Goal: Task Accomplishment & Management: Manage account settings

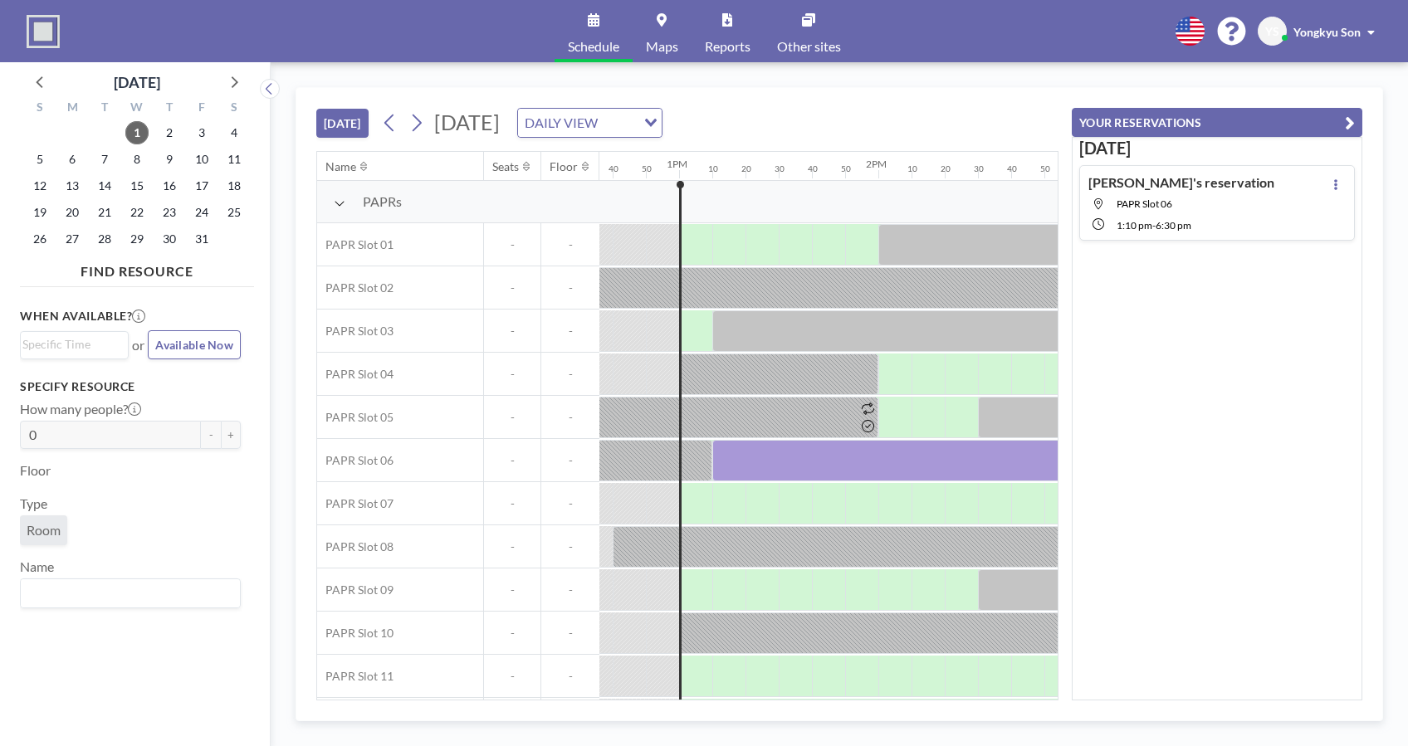
scroll to position [0, 2556]
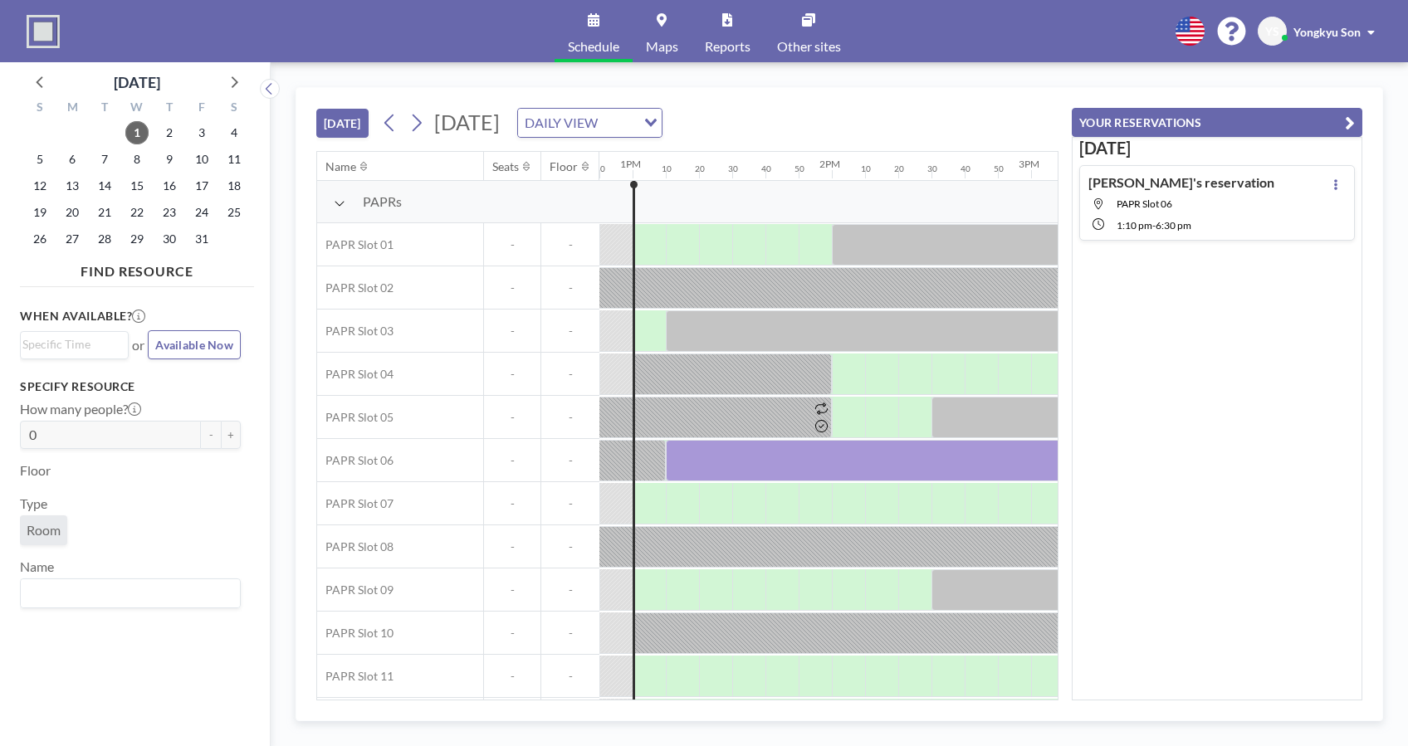
click at [1250, 207] on div "[PERSON_NAME]'s reservation [GEOGRAPHIC_DATA] 06 1:10 PM - 6:30 PM" at bounding box center [1217, 203] width 276 height 76
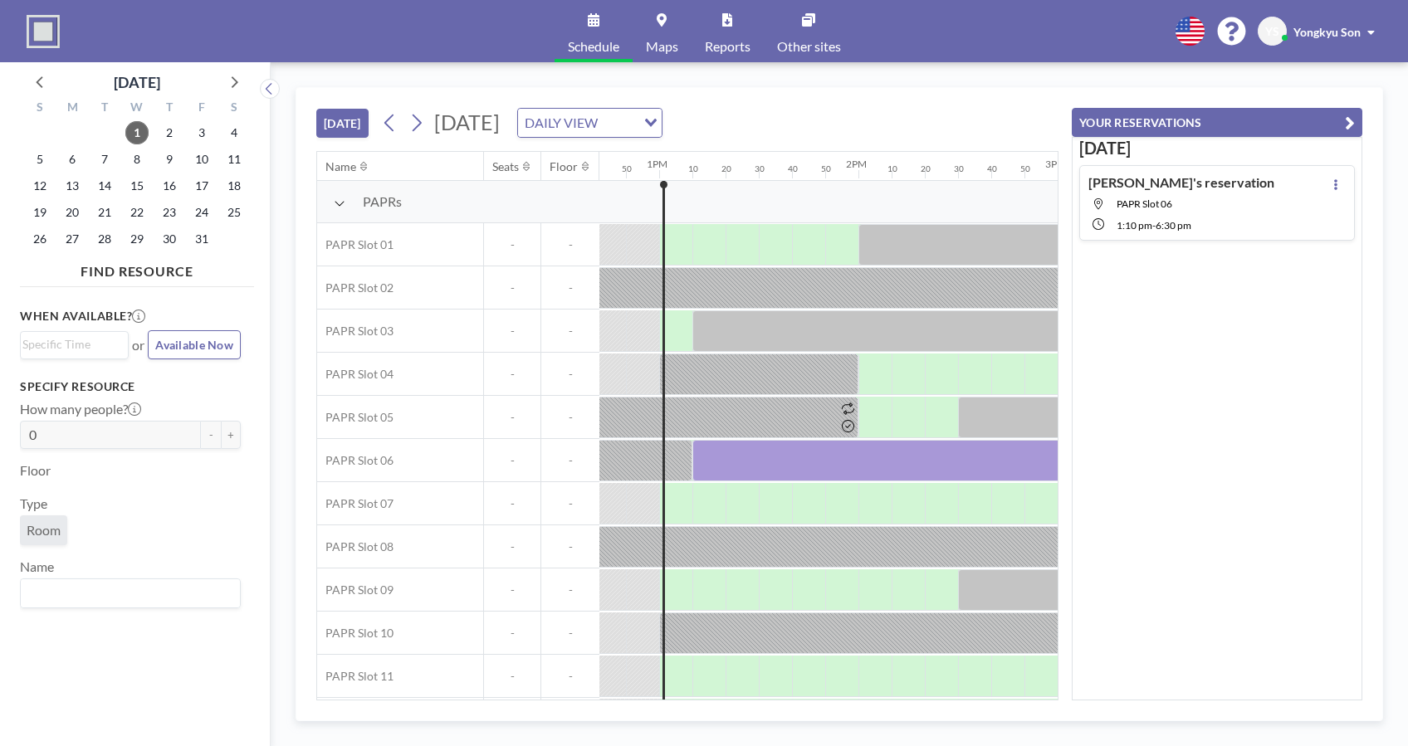
scroll to position [0, 2423]
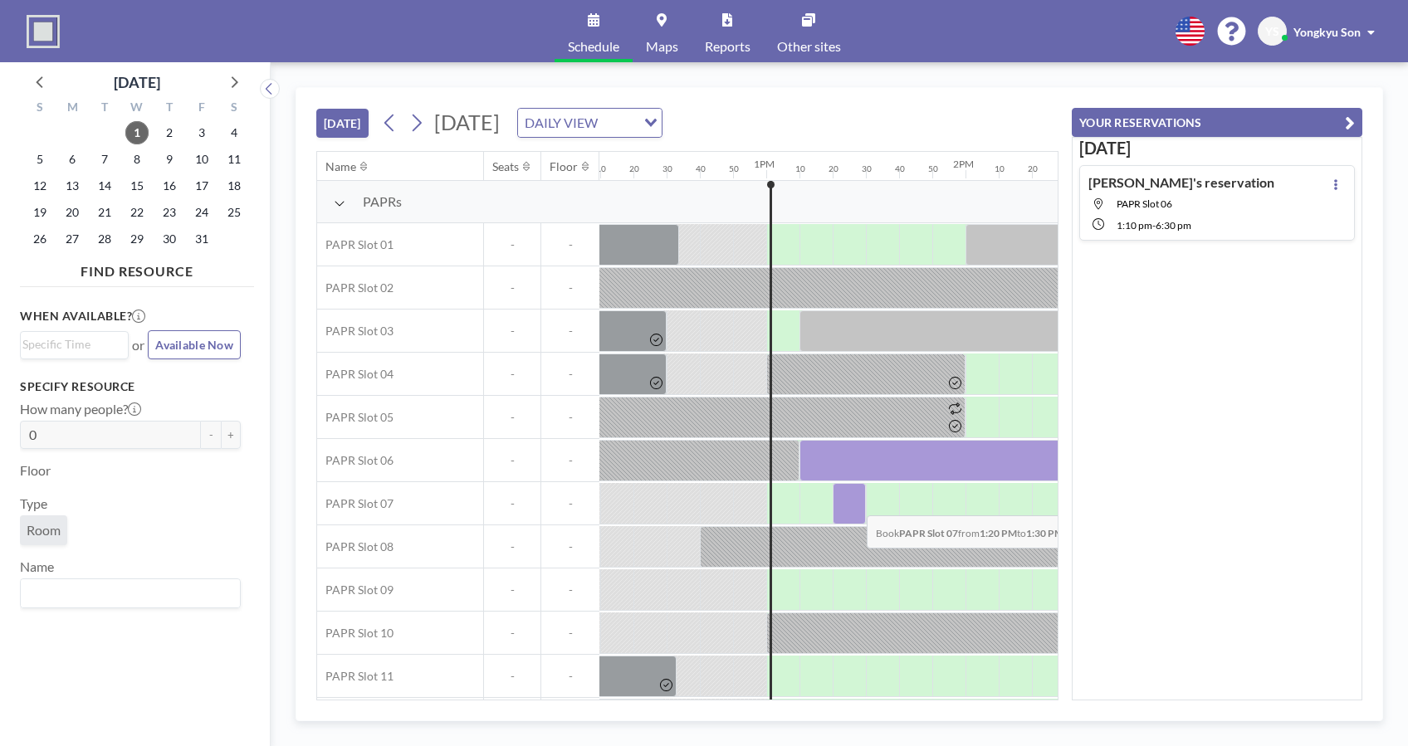
click at [853, 502] on div at bounding box center [848, 503] width 33 height 41
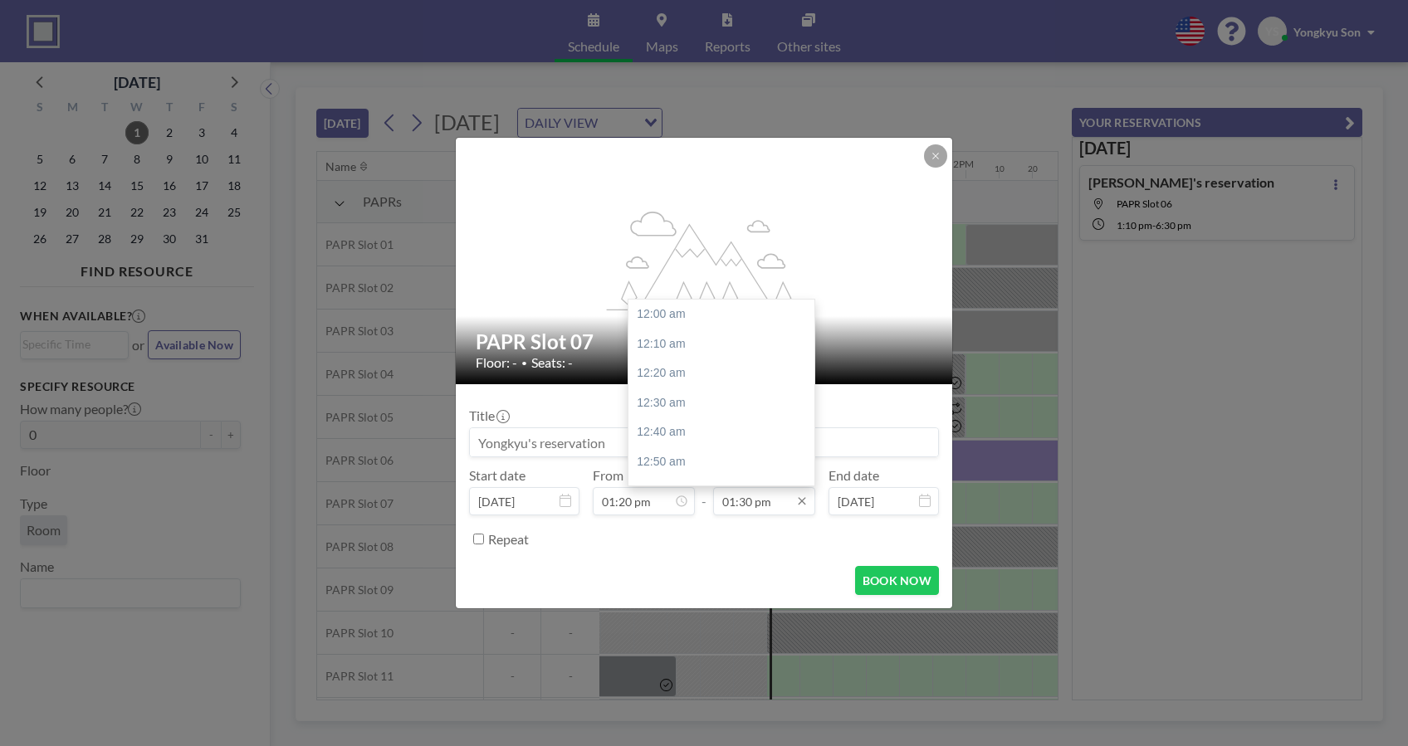
scroll to position [2392, 0]
click at [745, 498] on input "01:30 pm" at bounding box center [764, 501] width 102 height 28
click at [771, 501] on input "01:30 pm" at bounding box center [764, 501] width 102 height 28
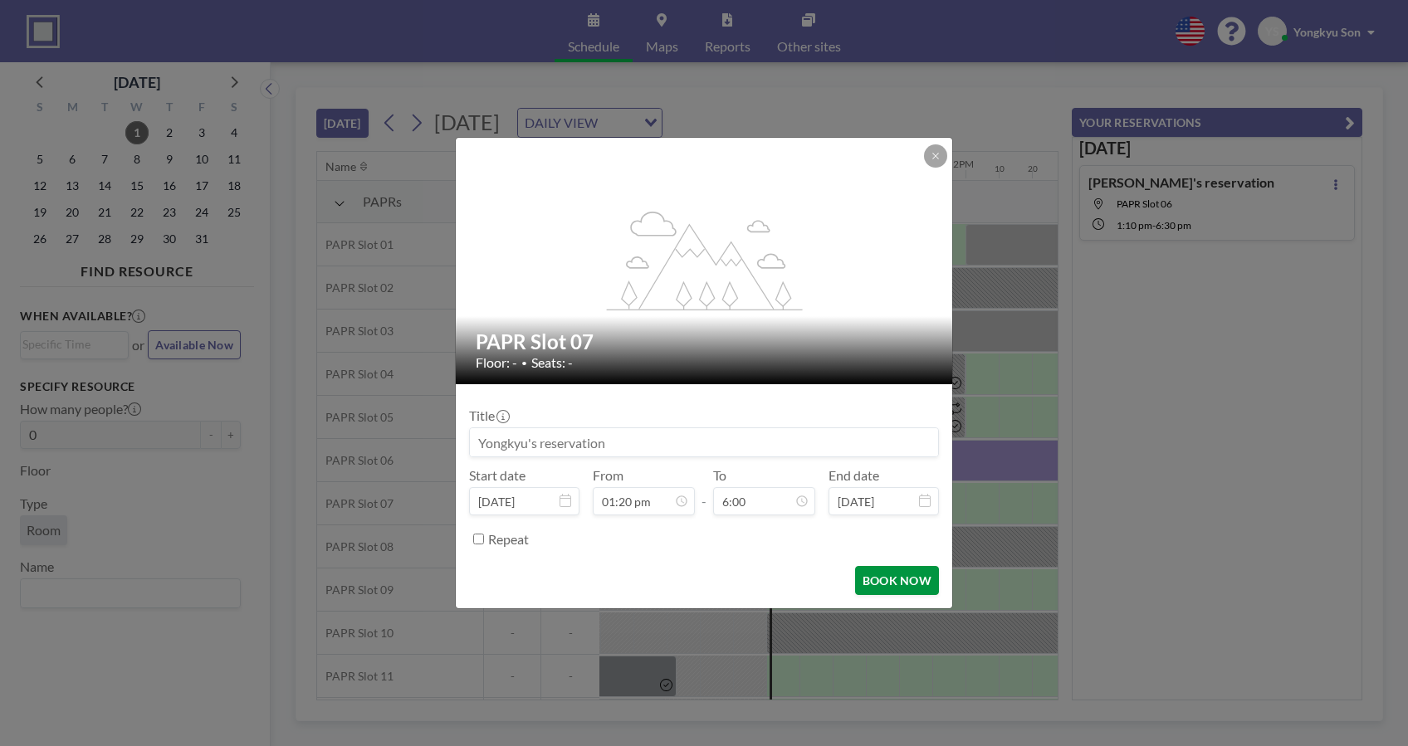
type input "01:30 pm"
click at [886, 576] on button "BOOK NOW" at bounding box center [897, 580] width 84 height 29
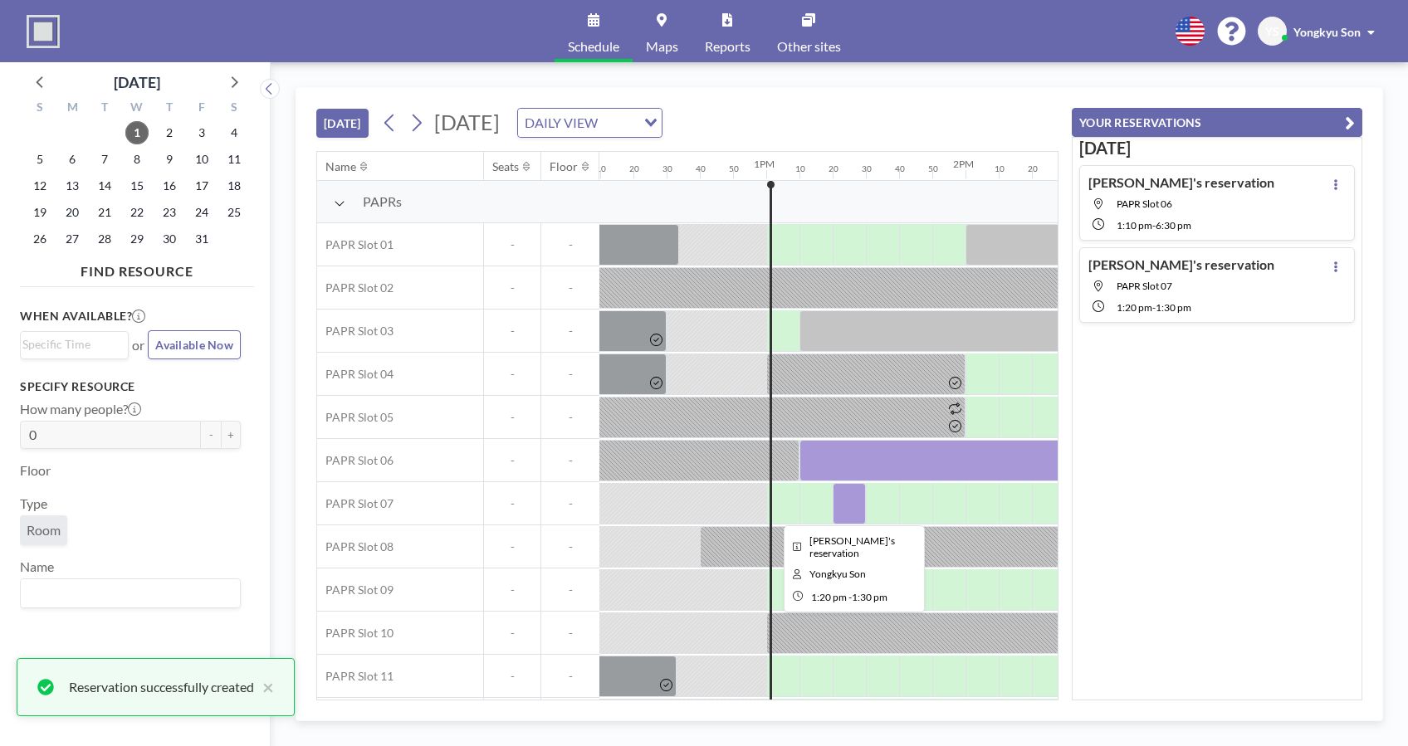
click at [851, 510] on div at bounding box center [848, 503] width 33 height 41
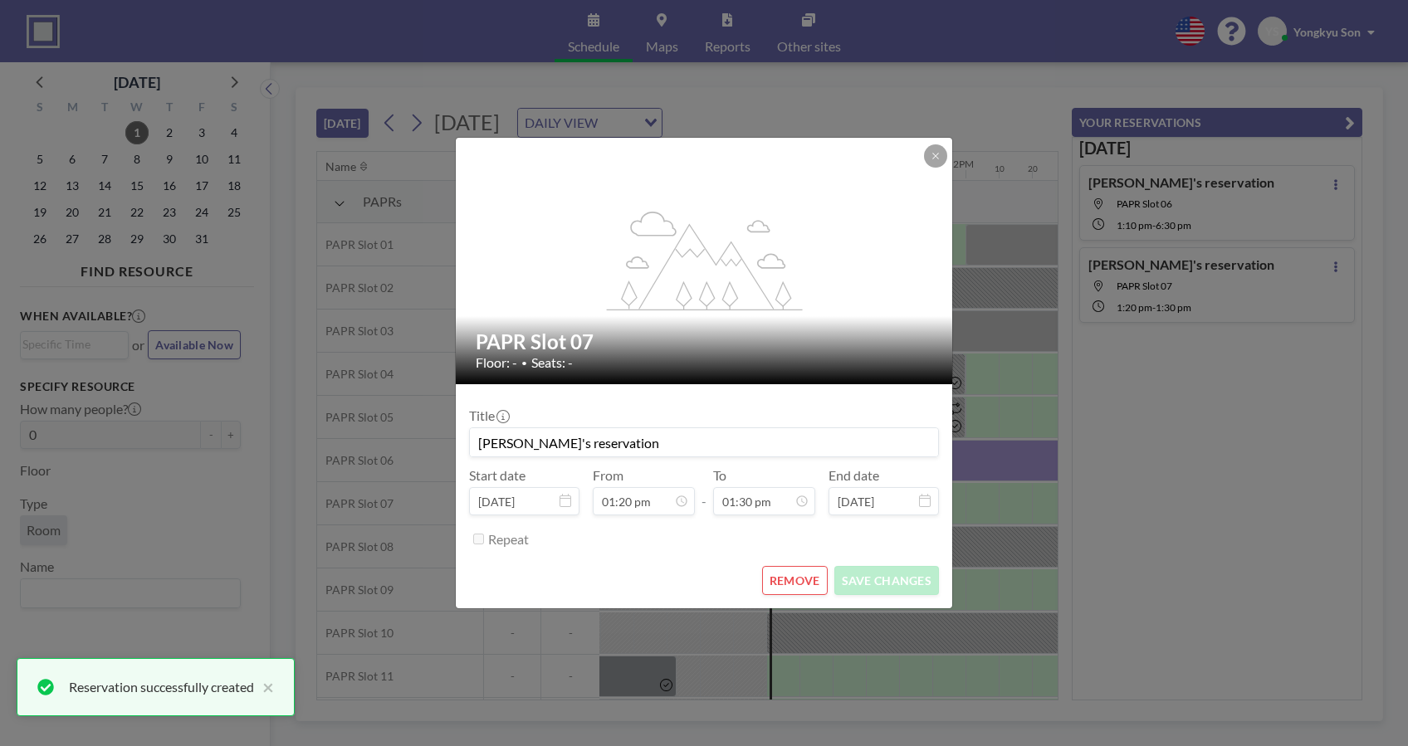
click at [851, 510] on input "[DATE]" at bounding box center [883, 501] width 110 height 28
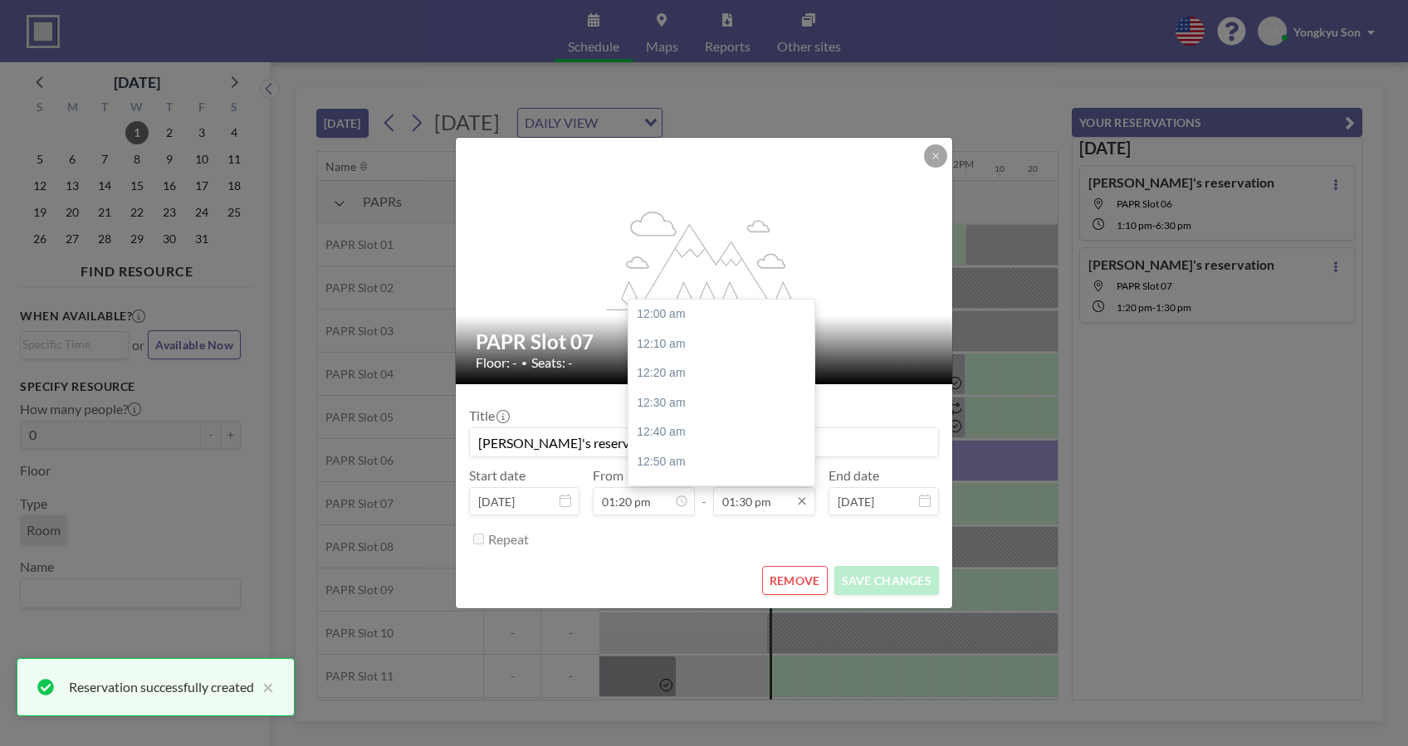
click at [747, 491] on input "01:30 pm" at bounding box center [764, 501] width 102 height 28
click at [757, 498] on input "01:30 pm" at bounding box center [764, 501] width 102 height 28
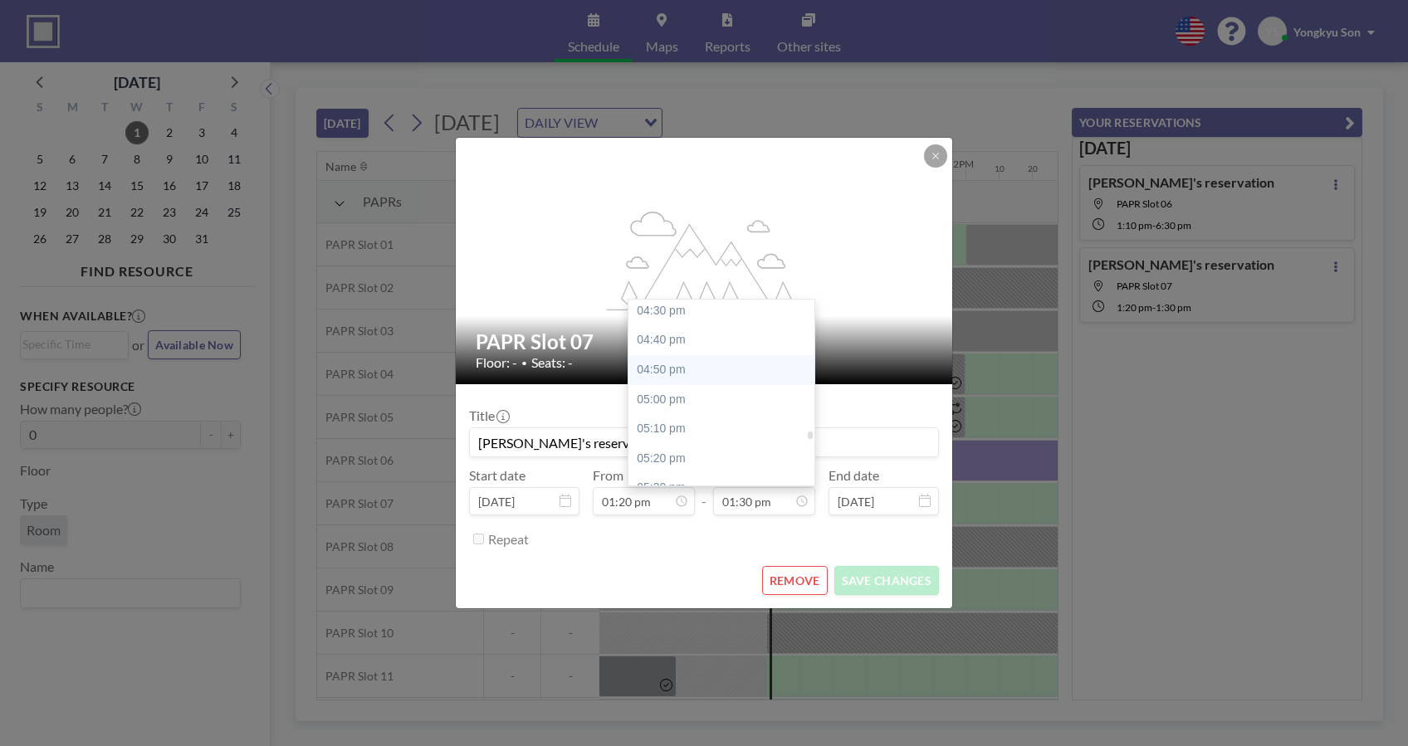
scroll to position [3056, 0]
click at [674, 360] on div "05:30 pm" at bounding box center [726, 360] width 197 height 30
type input "05:30 pm"
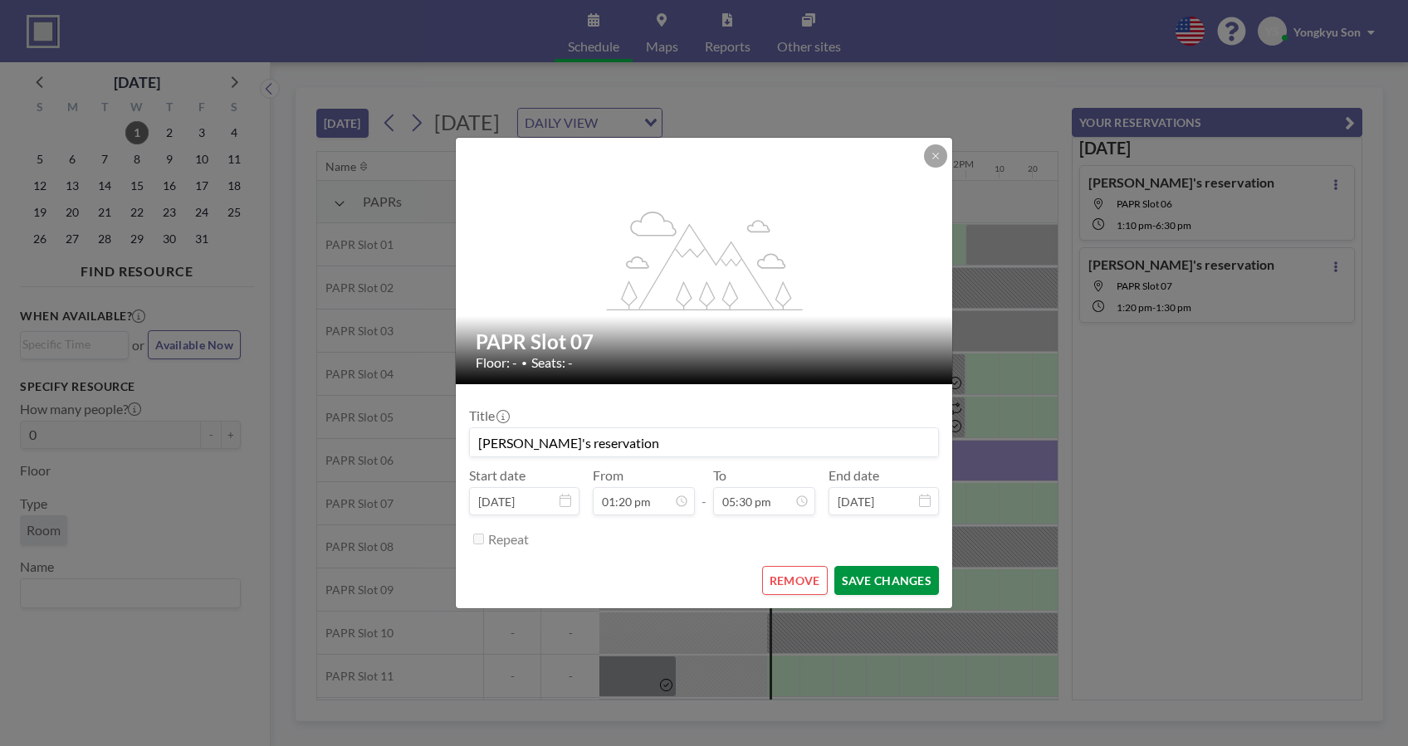
click at [852, 576] on button "SAVE CHANGES" at bounding box center [886, 580] width 105 height 29
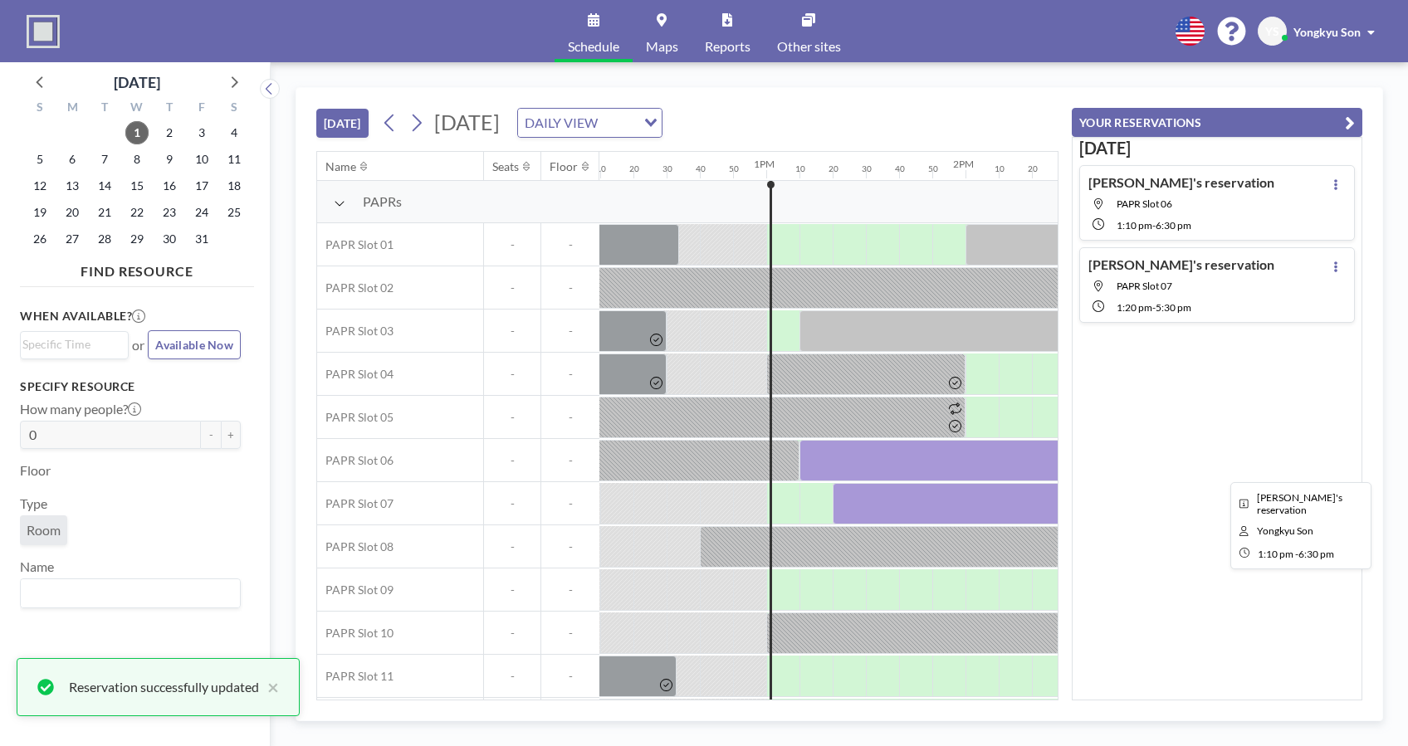
click at [852, 459] on div at bounding box center [1330, 460] width 1062 height 41
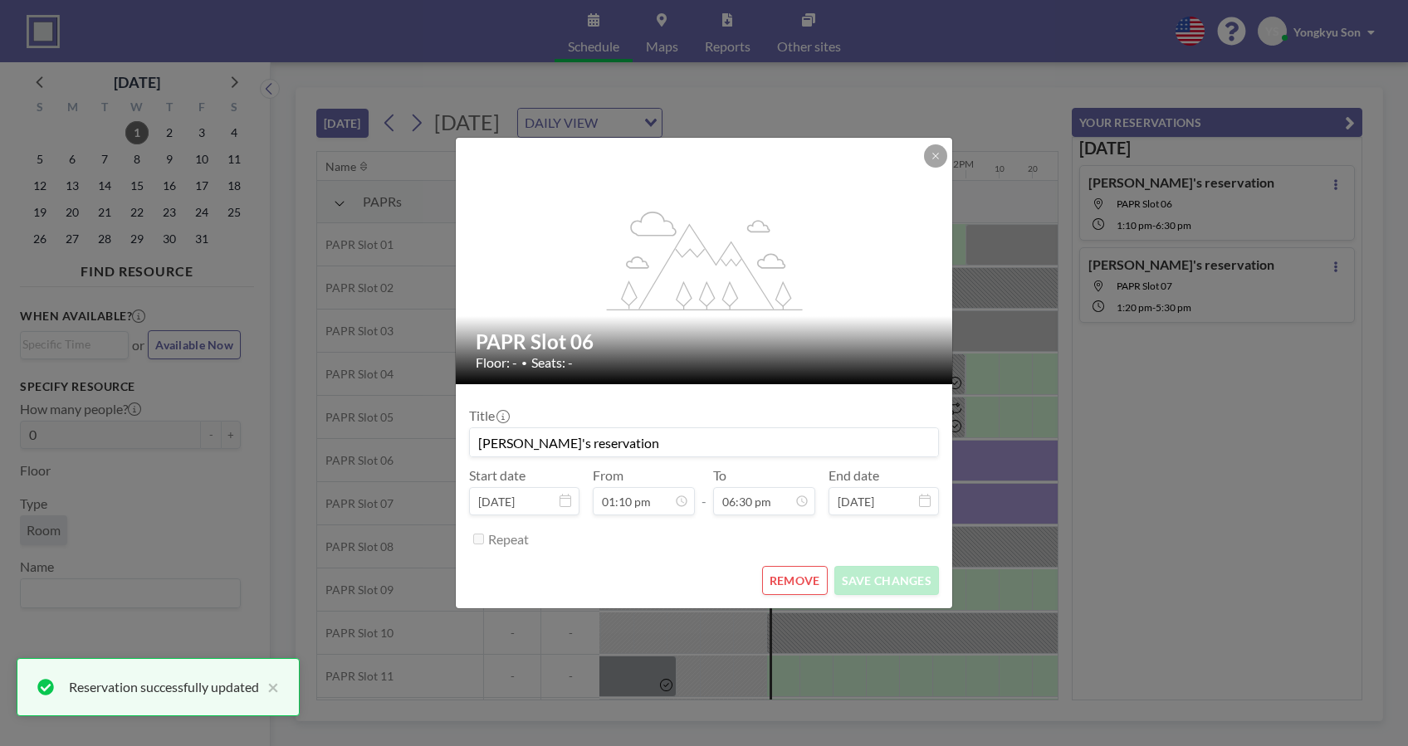
click at [798, 576] on button "REMOVE" at bounding box center [795, 580] width 66 height 29
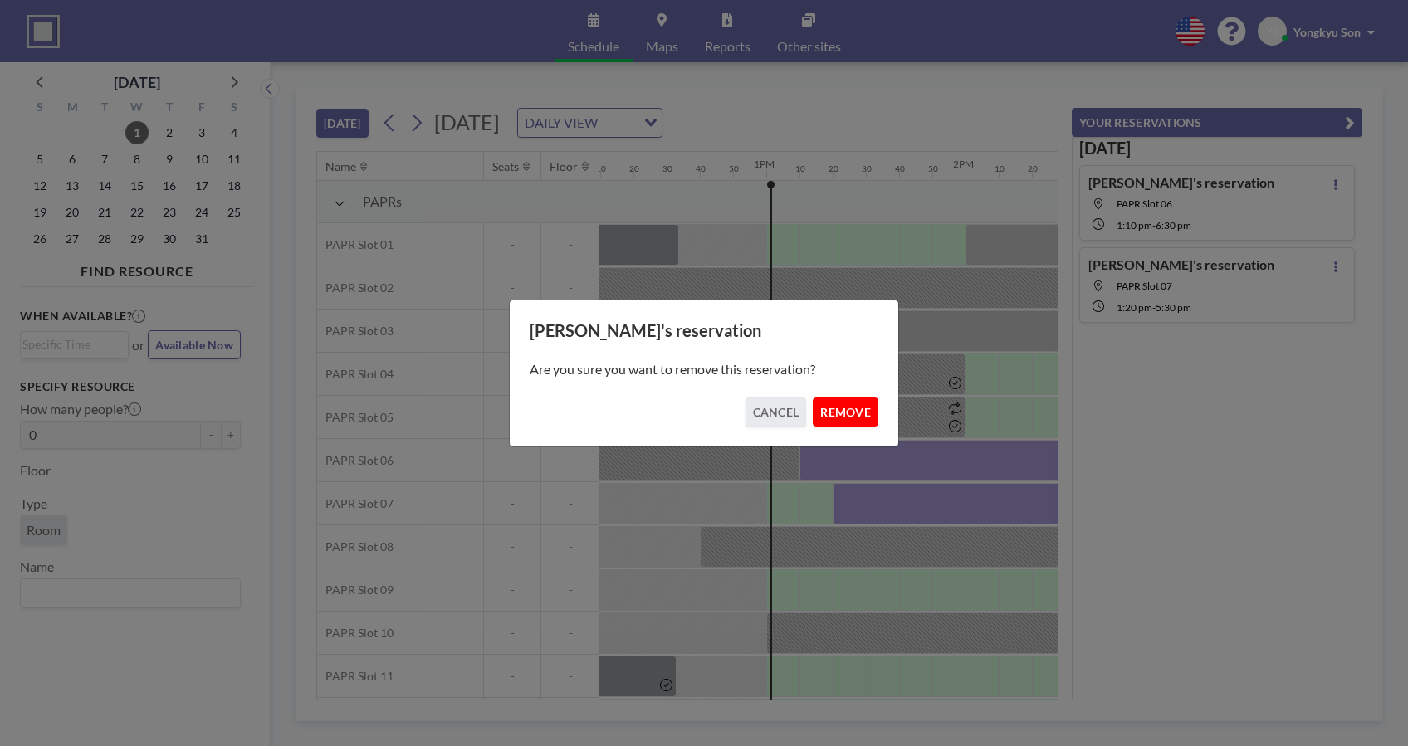
click at [843, 398] on button "REMOVE" at bounding box center [846, 412] width 66 height 29
